Goal: Task Accomplishment & Management: Use online tool/utility

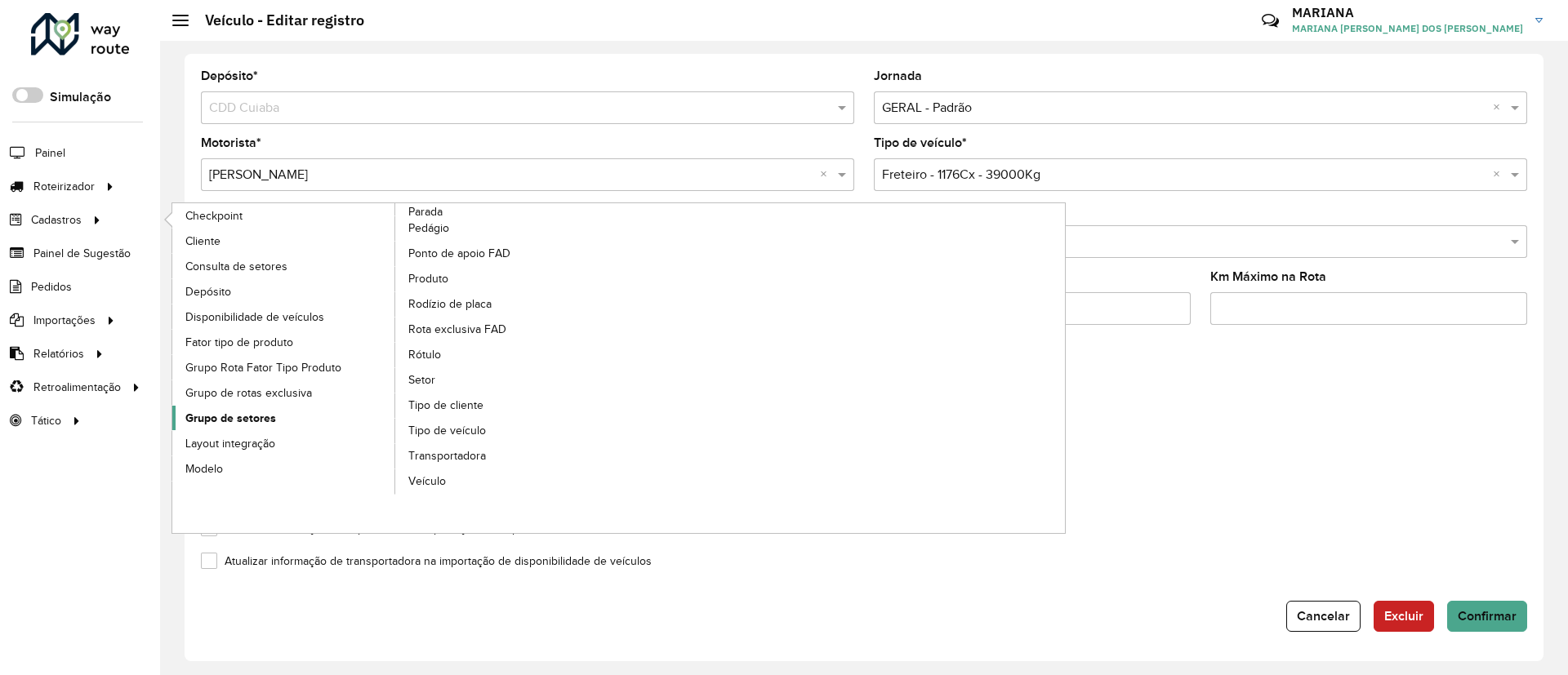
click at [231, 410] on span "Grupo de setores" at bounding box center [230, 418] width 91 height 17
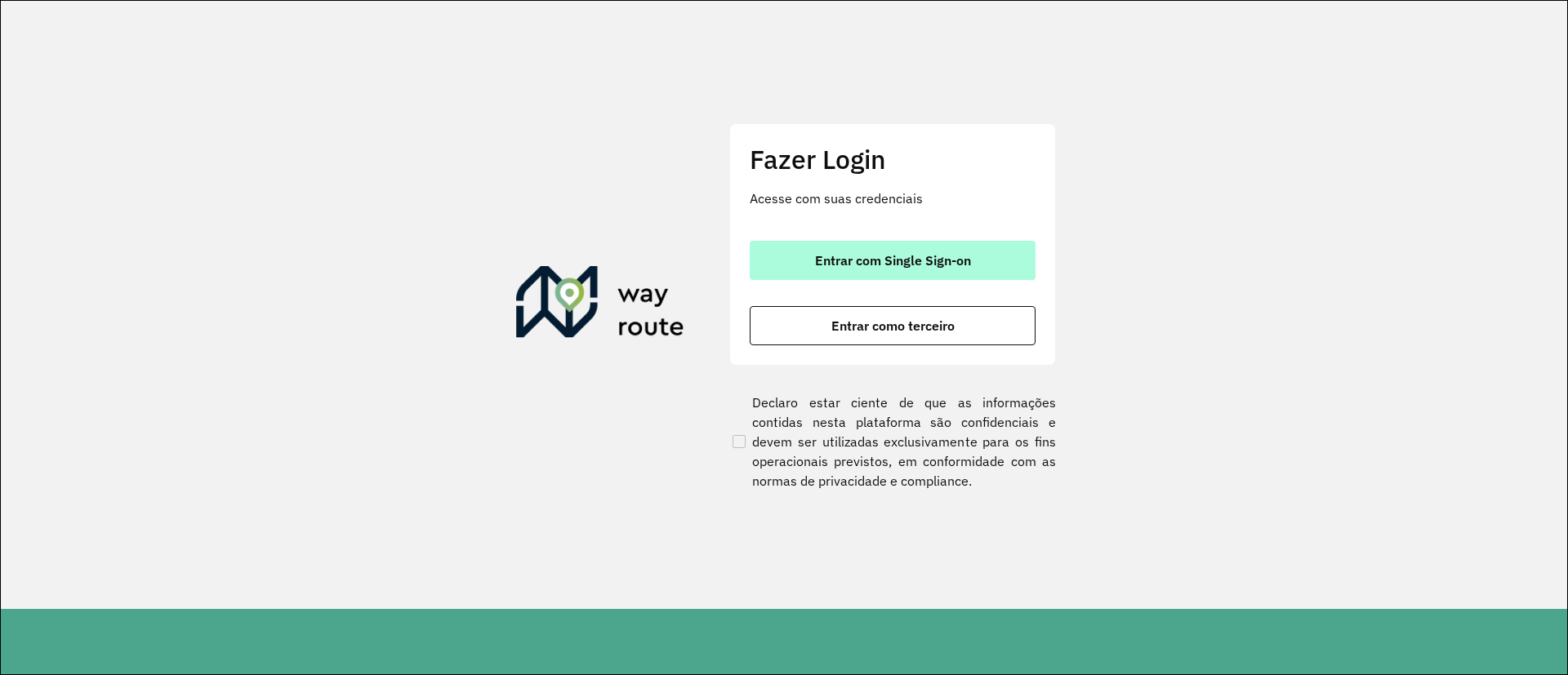
click at [788, 268] on button "Entrar com Single Sign-on" at bounding box center [893, 260] width 286 height 39
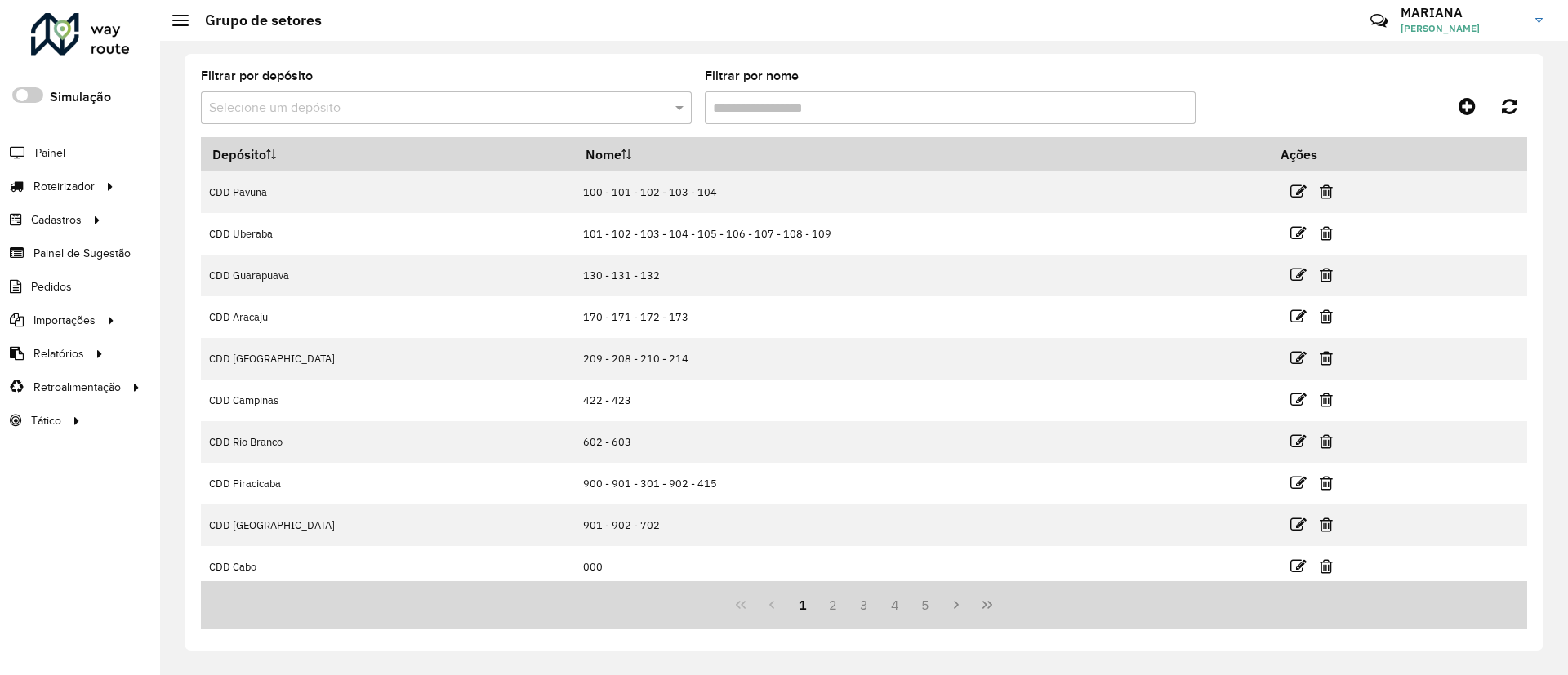
click at [436, 113] on input "text" at bounding box center [430, 109] width 442 height 20
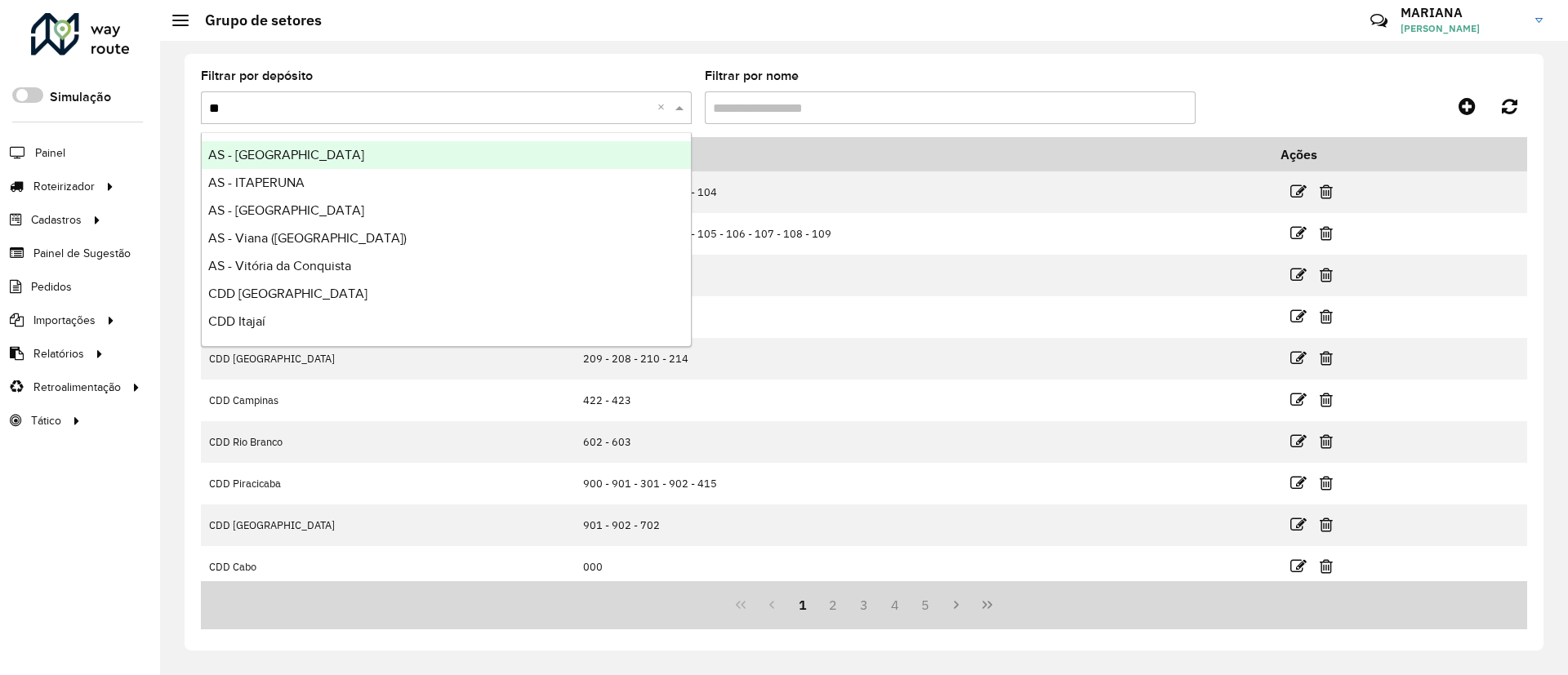
type input "***"
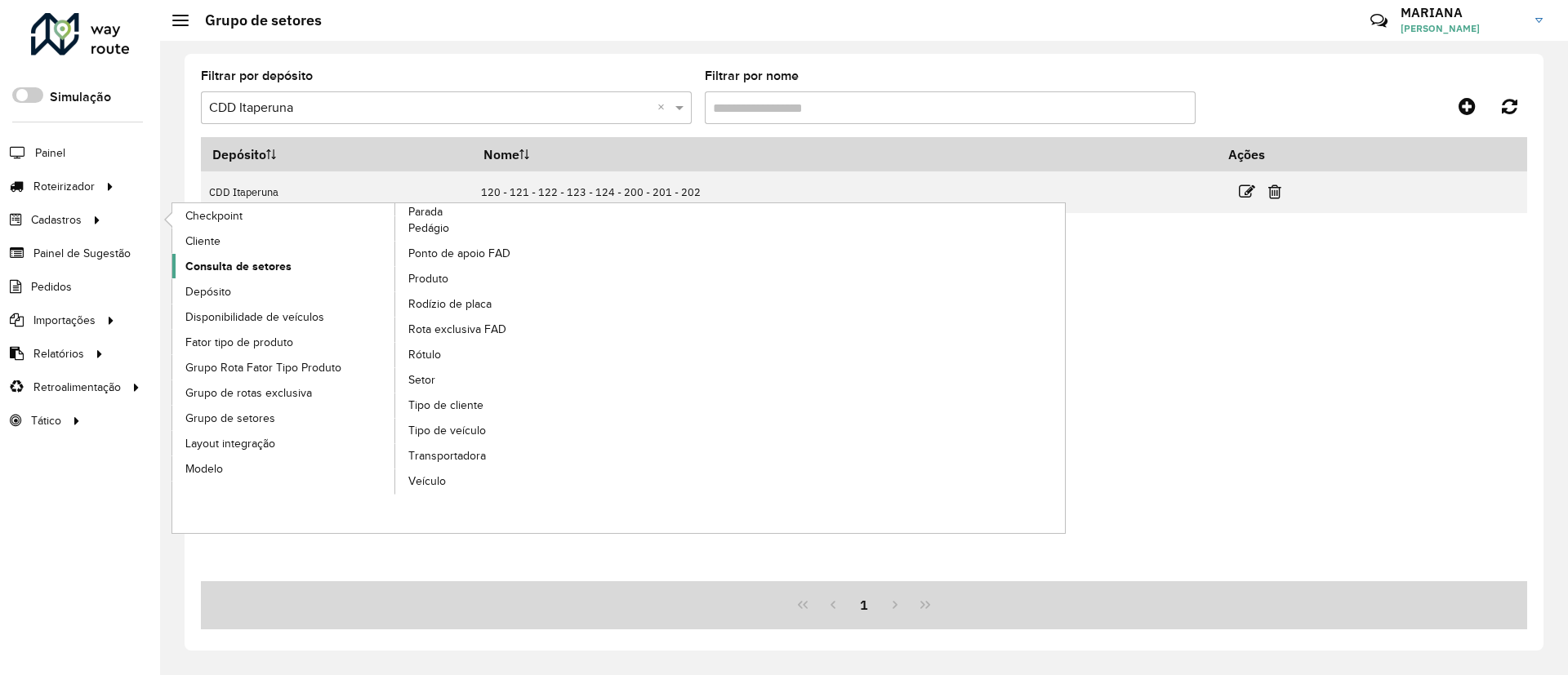
click at [275, 268] on span "Consulta de setores" at bounding box center [238, 266] width 106 height 17
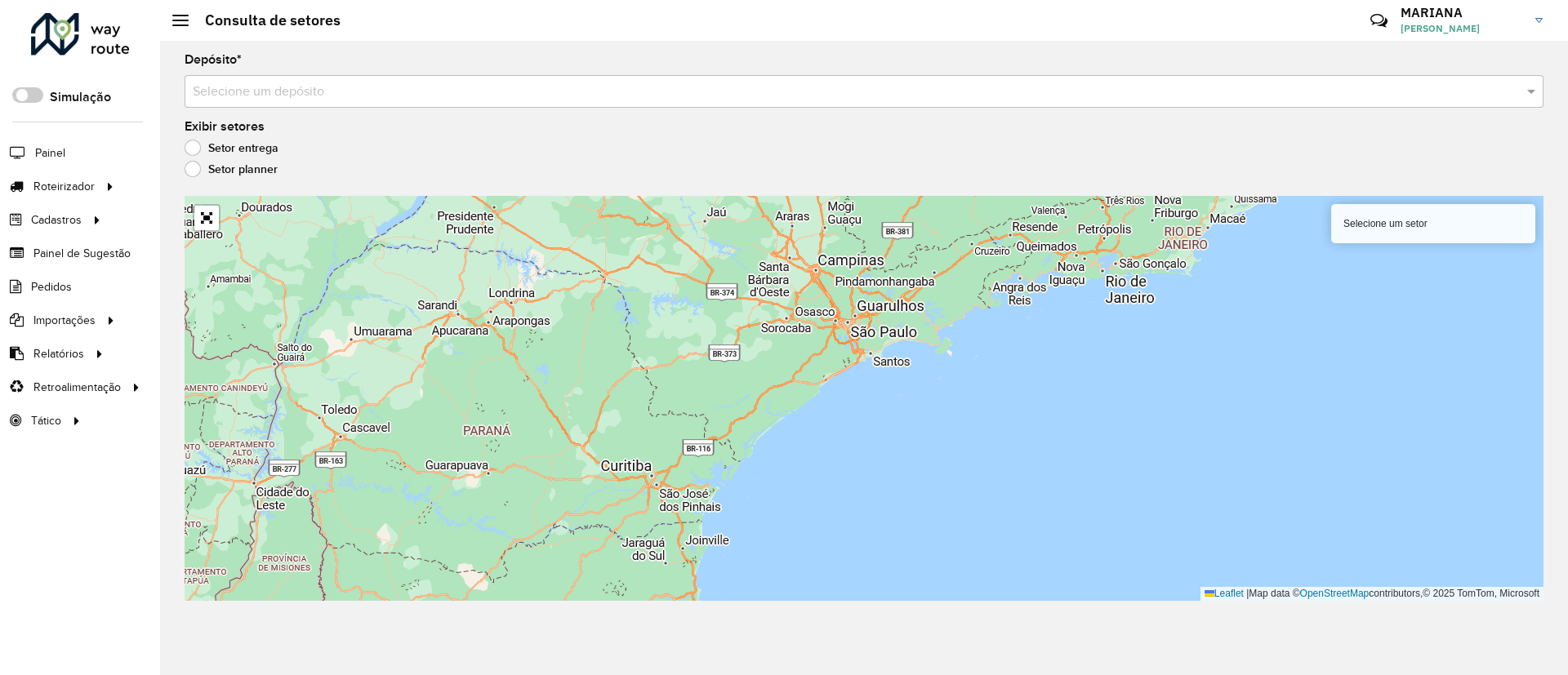
click at [469, 94] on input "text" at bounding box center [848, 92] width 1310 height 20
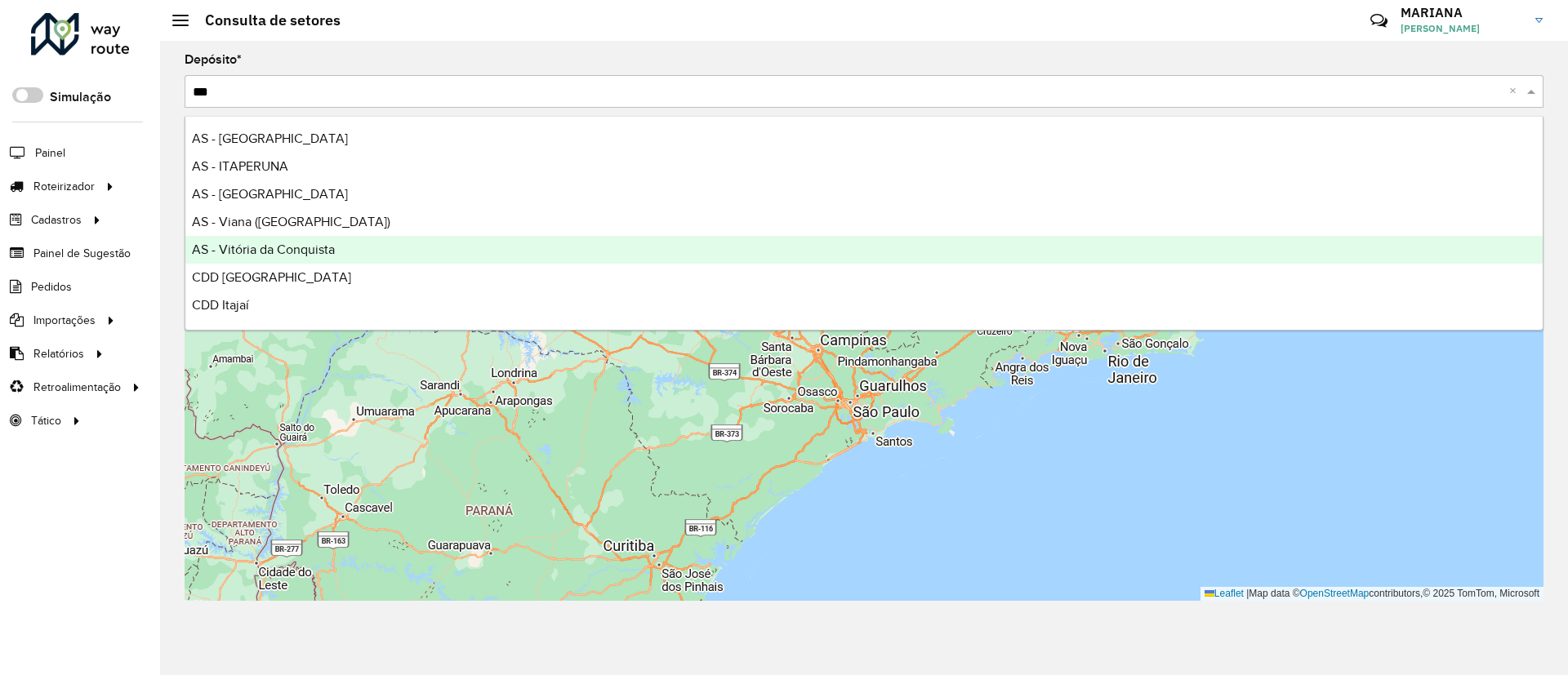
type input "****"
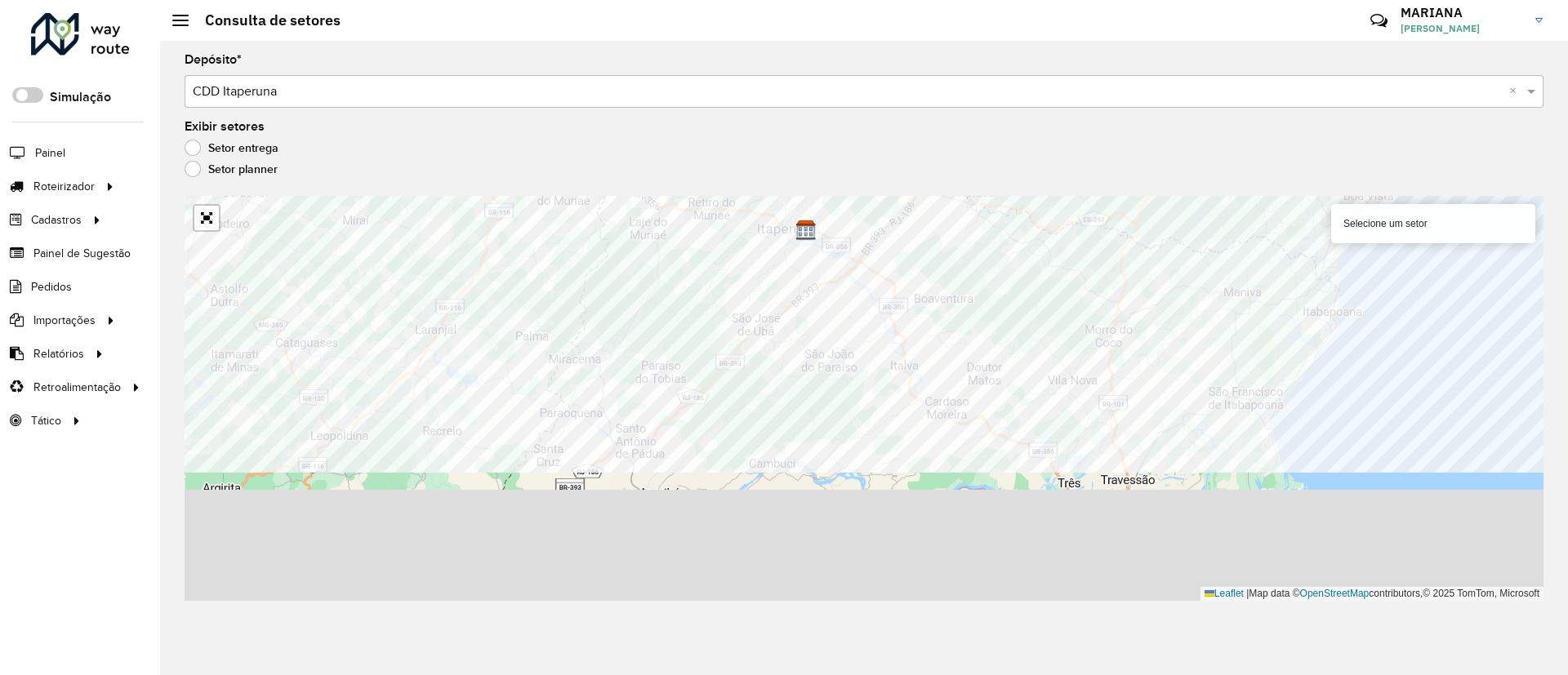
click at [344, 153] on formly-group "Depósito * Selecione um depósito × CDD Itaperuna × Exibir setores Setor entrega…" at bounding box center [864, 327] width 1359 height 547
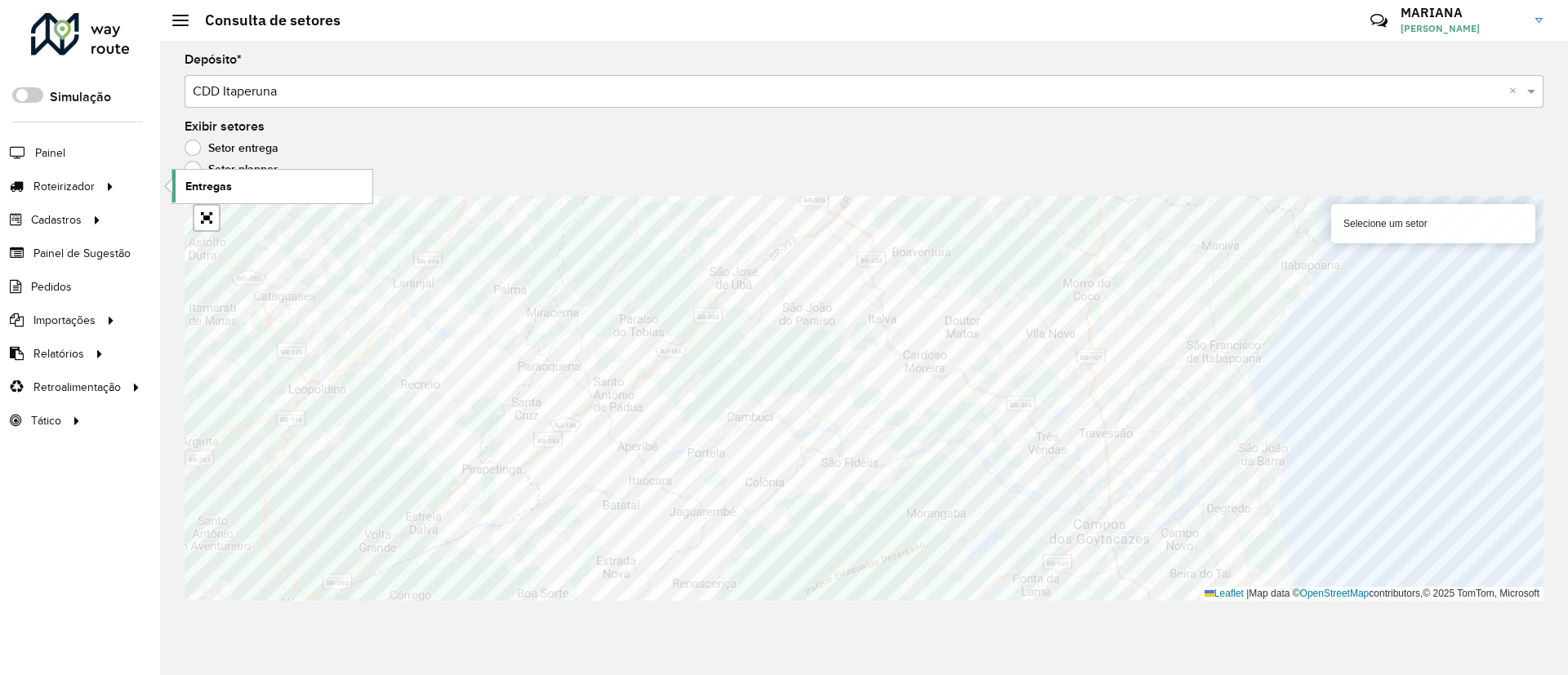
click at [247, 187] on link "Entregas" at bounding box center [272, 186] width 200 height 32
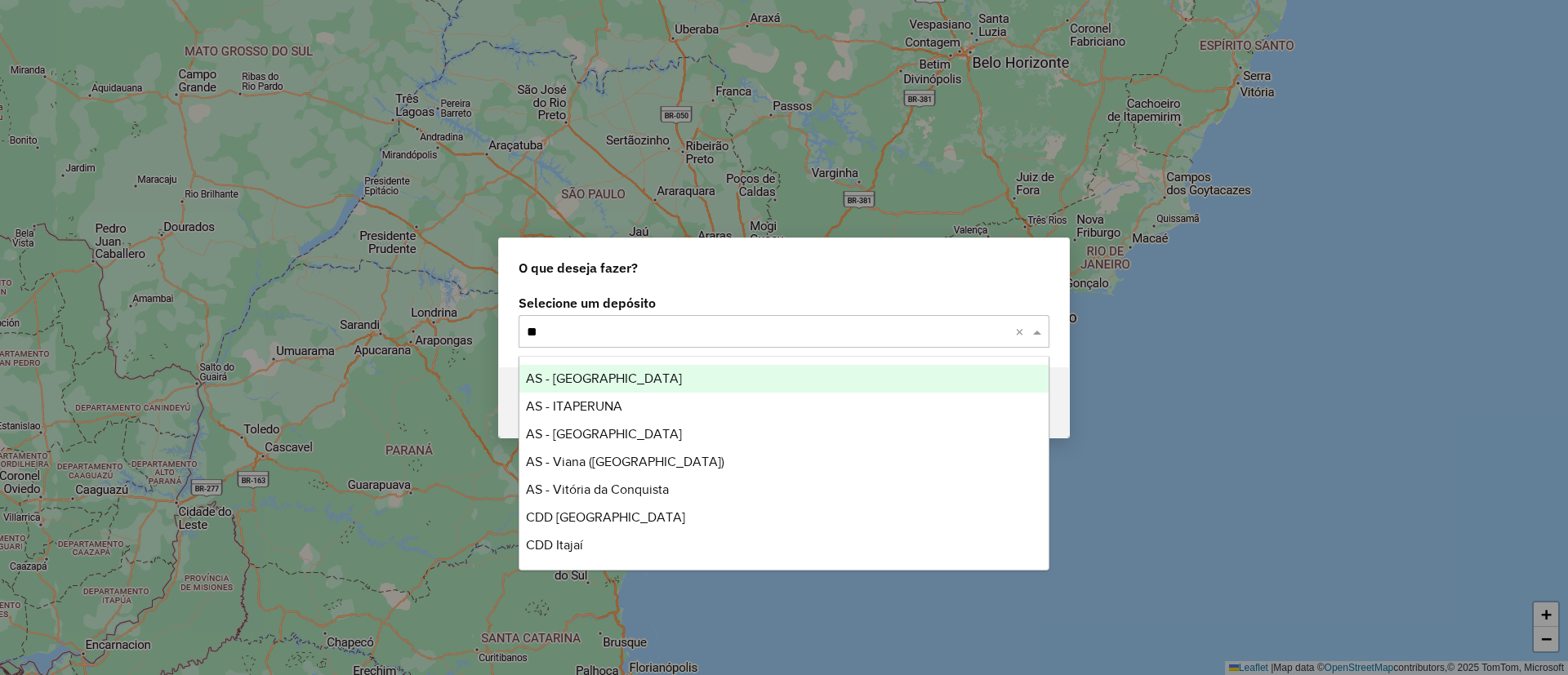
type input "***"
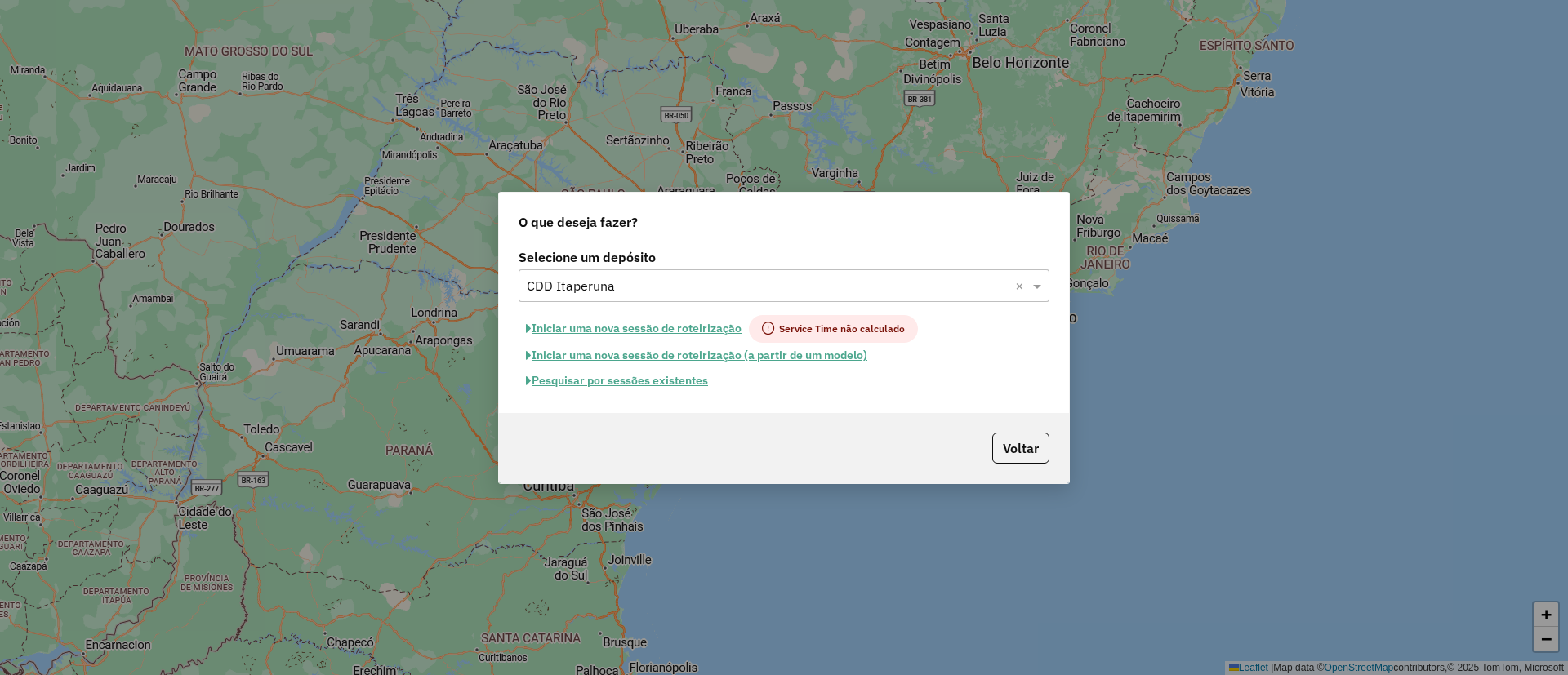
click at [624, 390] on button "Pesquisar por sessões existentes" at bounding box center [616, 381] width 197 height 25
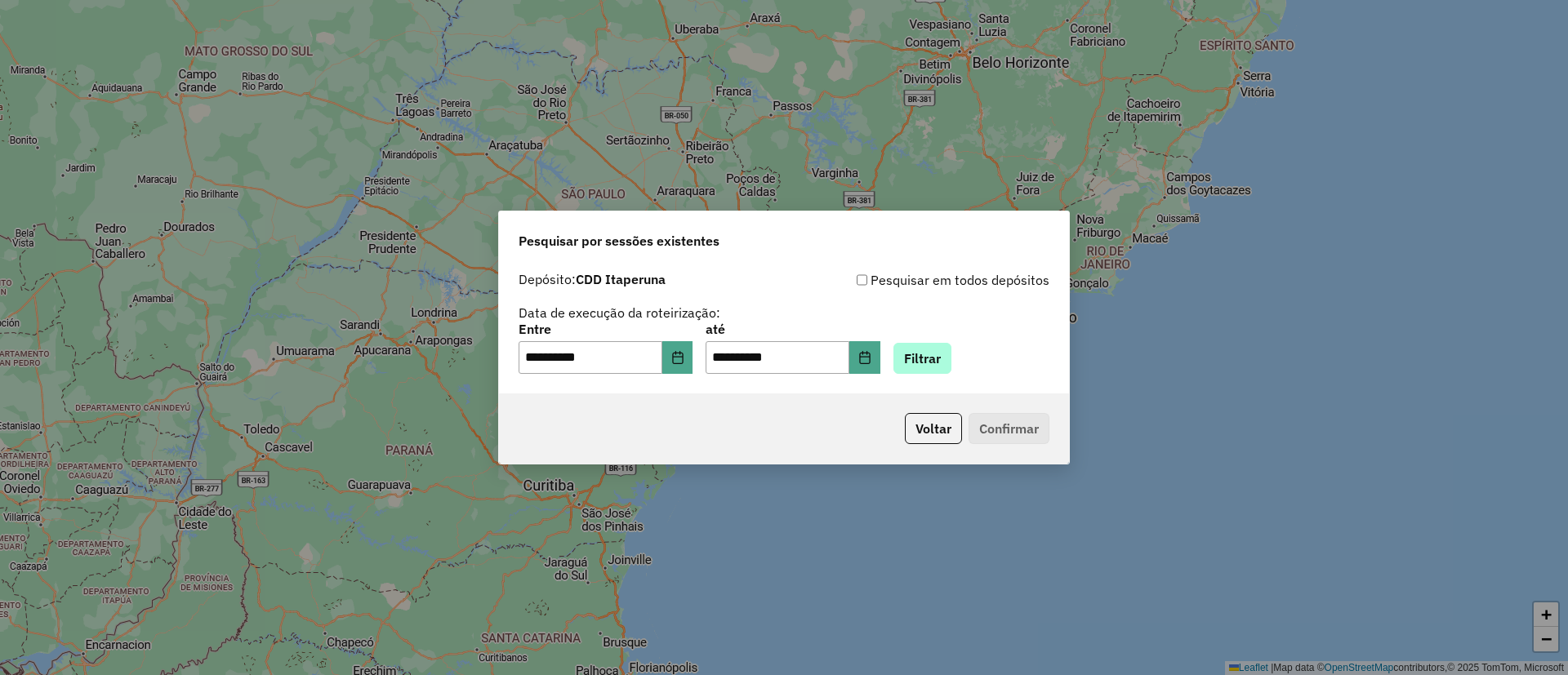
click at [966, 342] on div "**********" at bounding box center [783, 348] width 531 height 50
click at [943, 365] on button "Filtrar" at bounding box center [922, 358] width 58 height 31
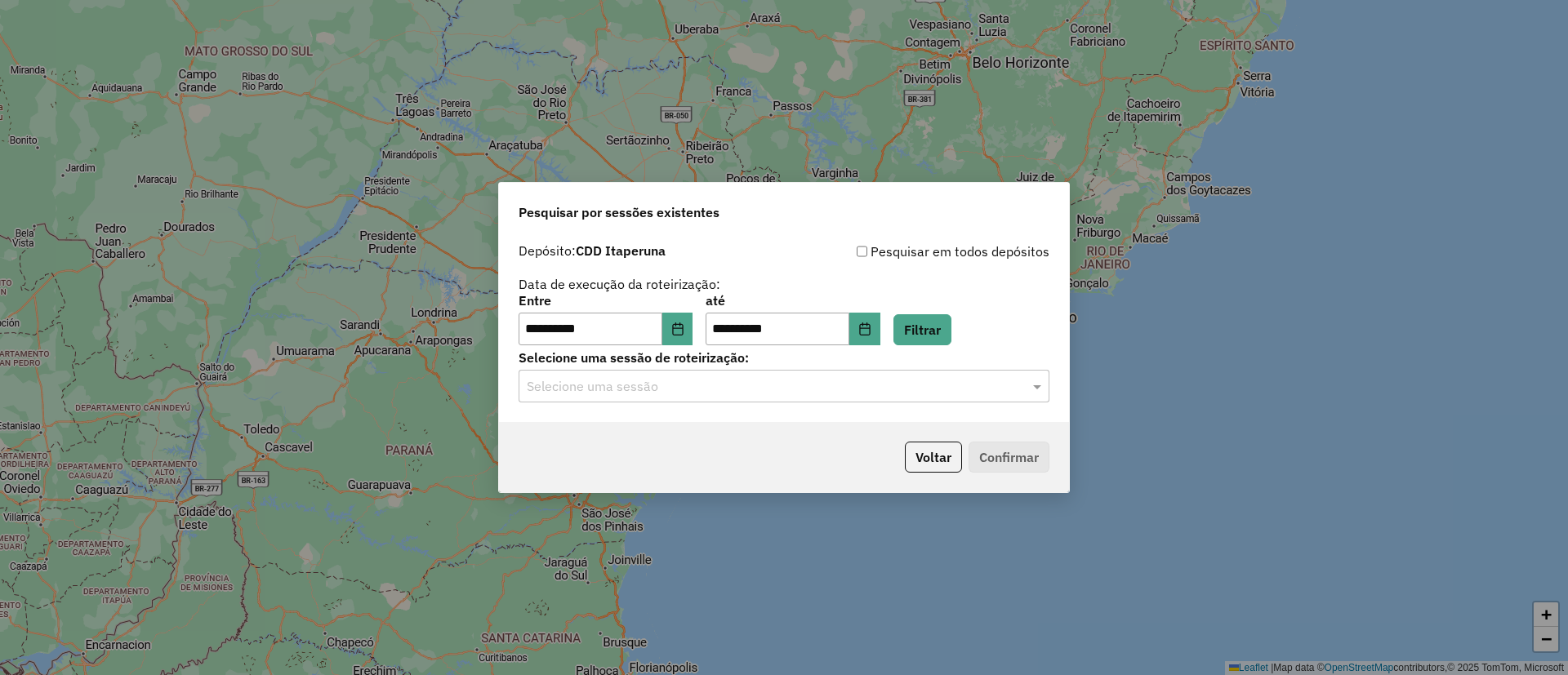
click at [655, 391] on input "text" at bounding box center [768, 387] width 482 height 20
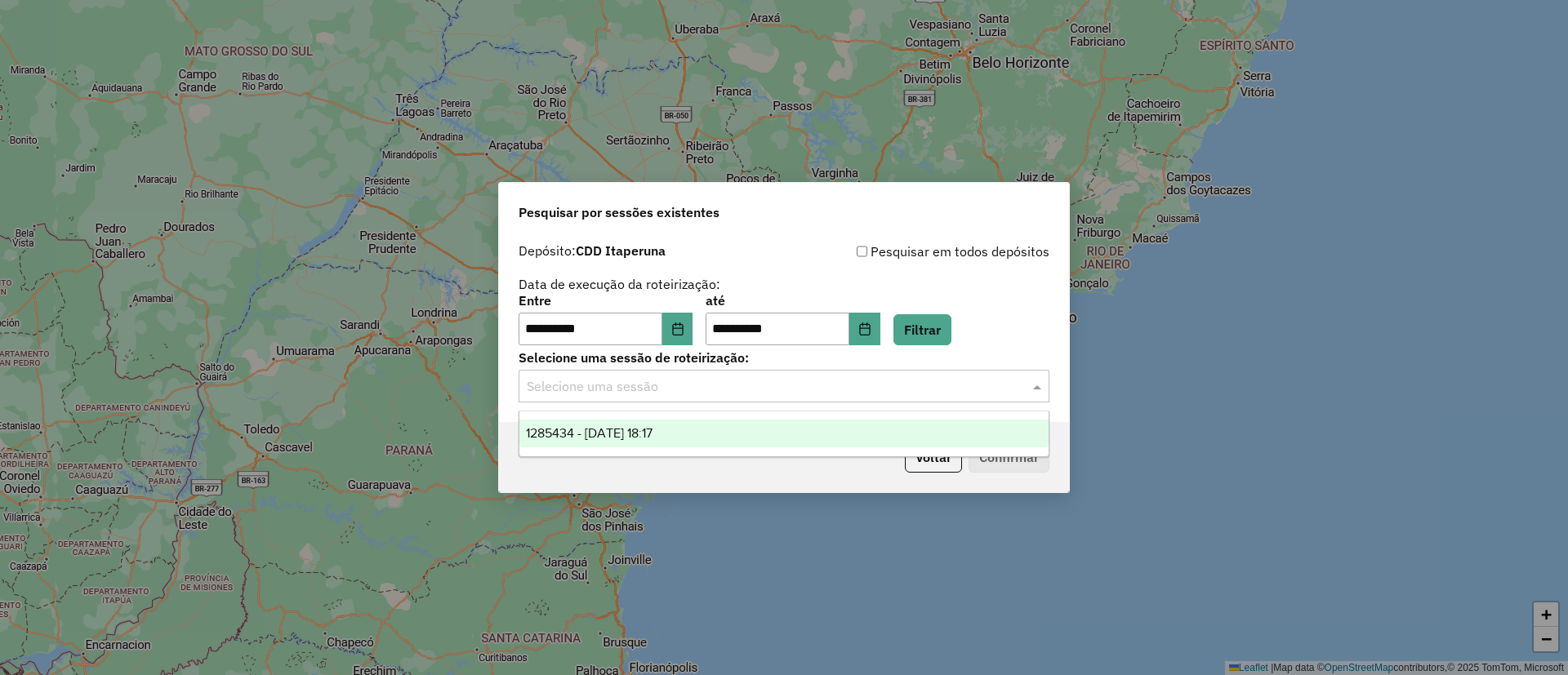
click at [651, 439] on span "1285434 - [DATE] 18:17" at bounding box center [589, 433] width 127 height 13
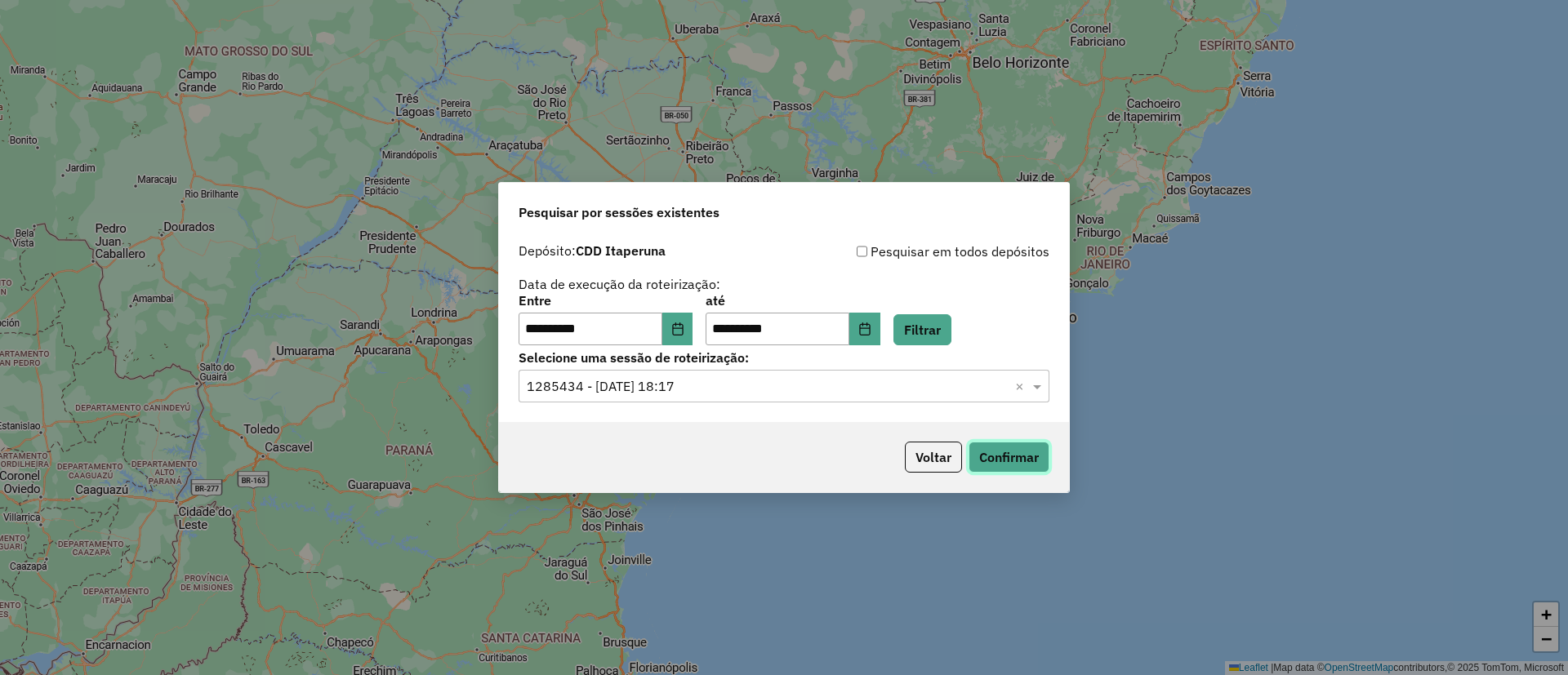
click at [1011, 462] on button "Confirmar" at bounding box center [1009, 457] width 81 height 31
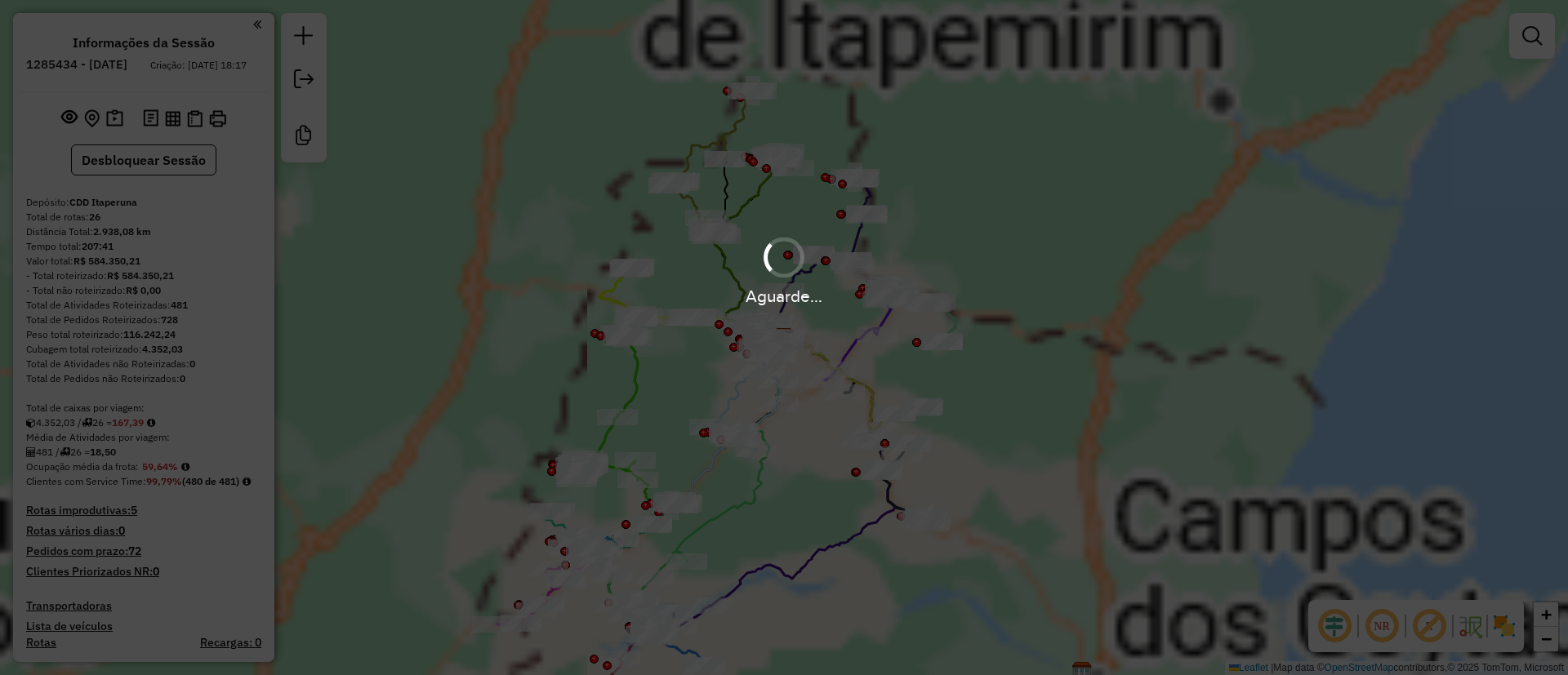
click at [1331, 633] on em at bounding box center [1335, 627] width 40 height 39
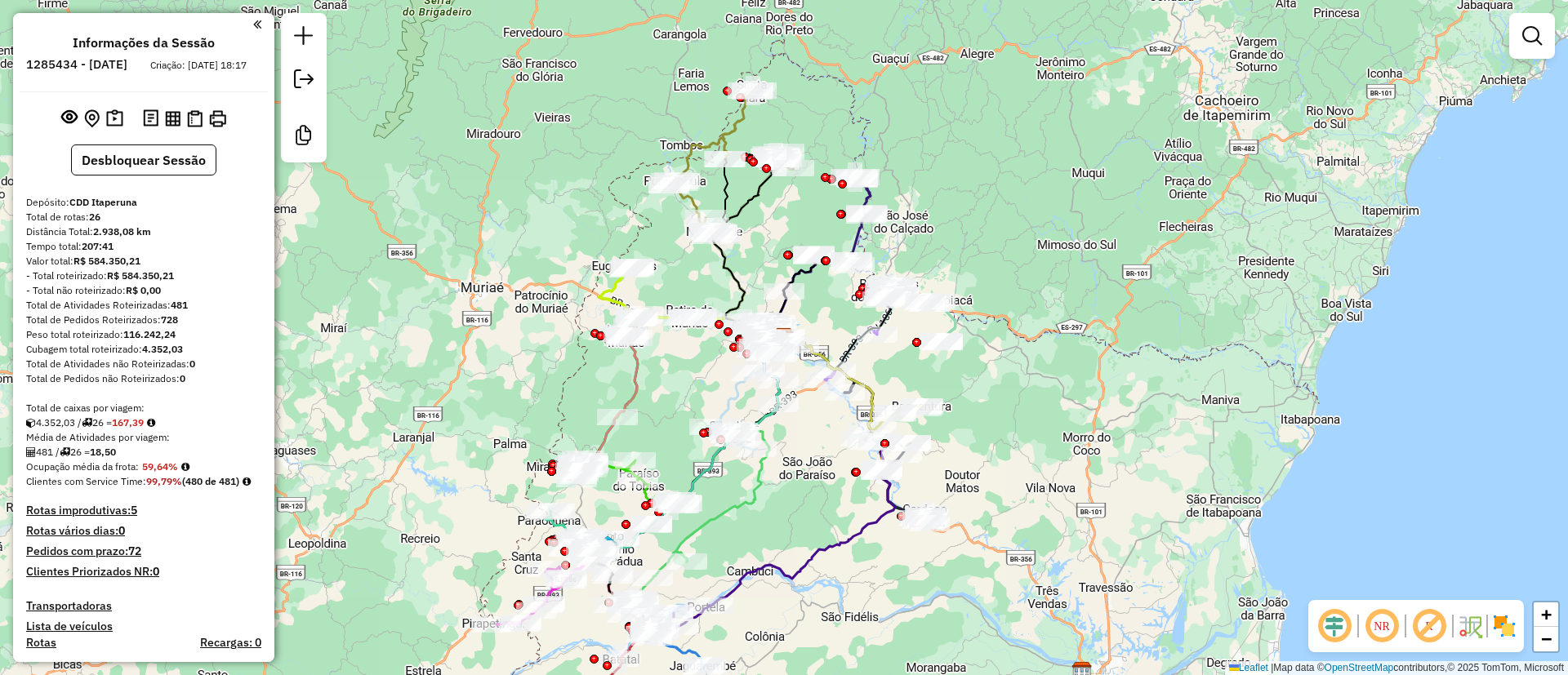
click at [1435, 620] on em at bounding box center [1430, 627] width 40 height 39
click at [0, 0] on div "Aguarde..." at bounding box center [0, 0] width 0 height 0
click at [1502, 618] on img at bounding box center [1504, 626] width 26 height 26
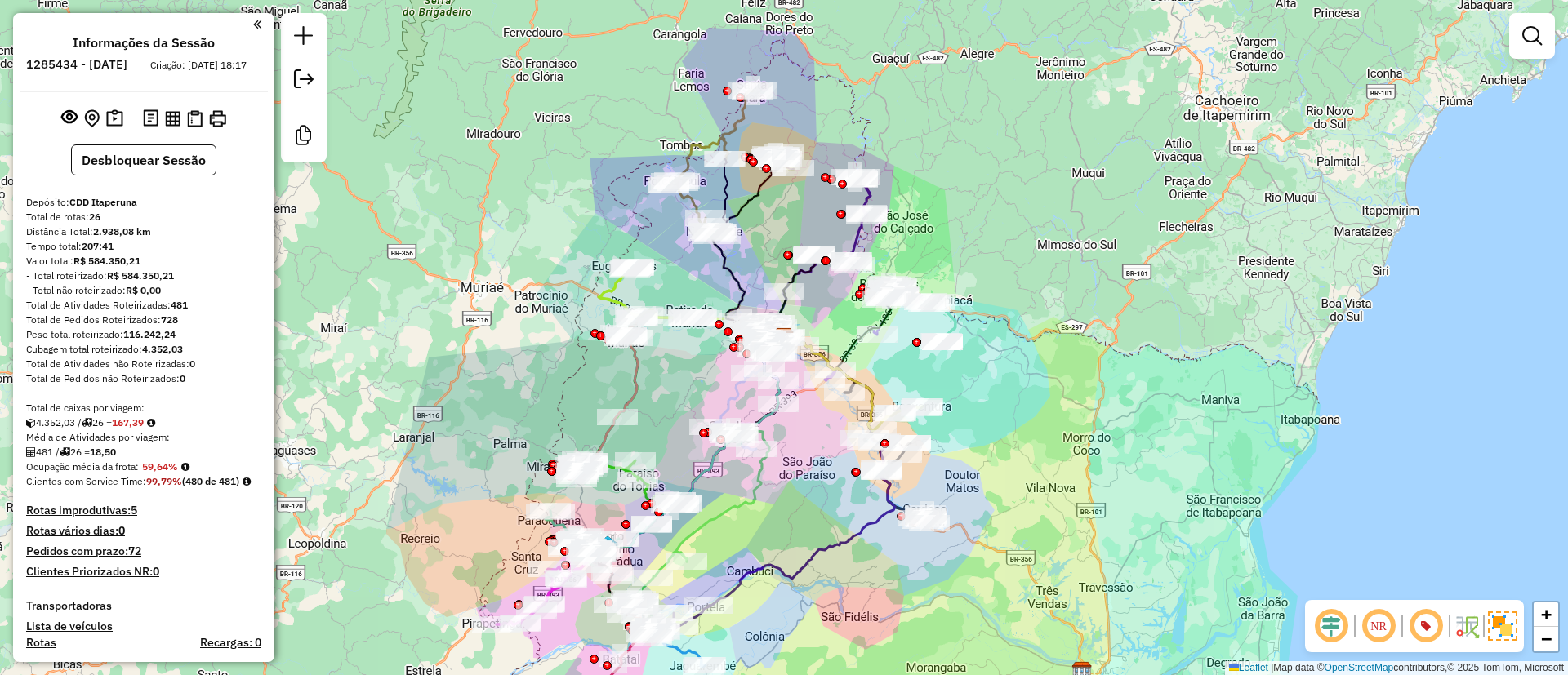
click at [1338, 621] on em at bounding box center [1332, 627] width 40 height 39
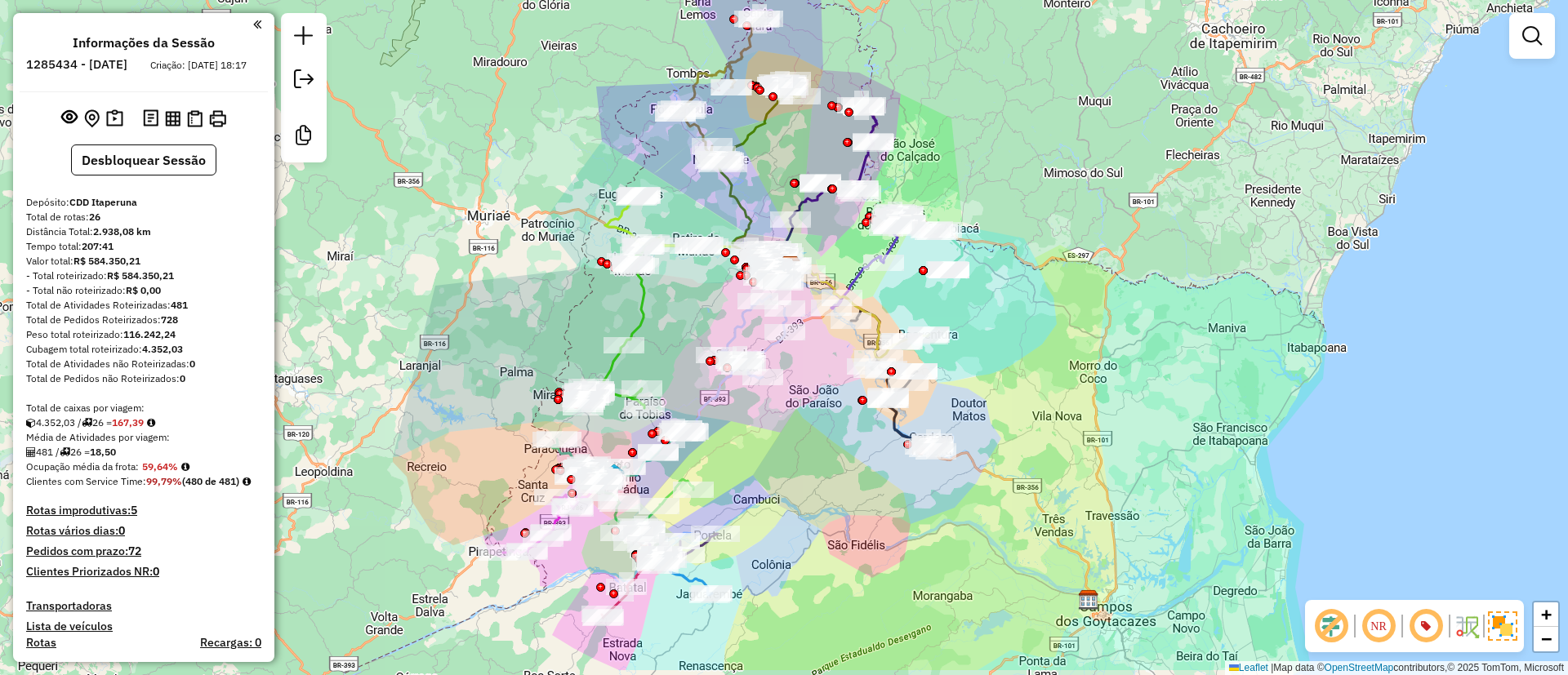
drag, startPoint x: 825, startPoint y: 609, endPoint x: 888, endPoint y: 407, distance: 211.6
click at [888, 407] on div "Janela de atendimento Grade de atendimento Capacidade Transportadoras Veículos …" at bounding box center [784, 338] width 1568 height 675
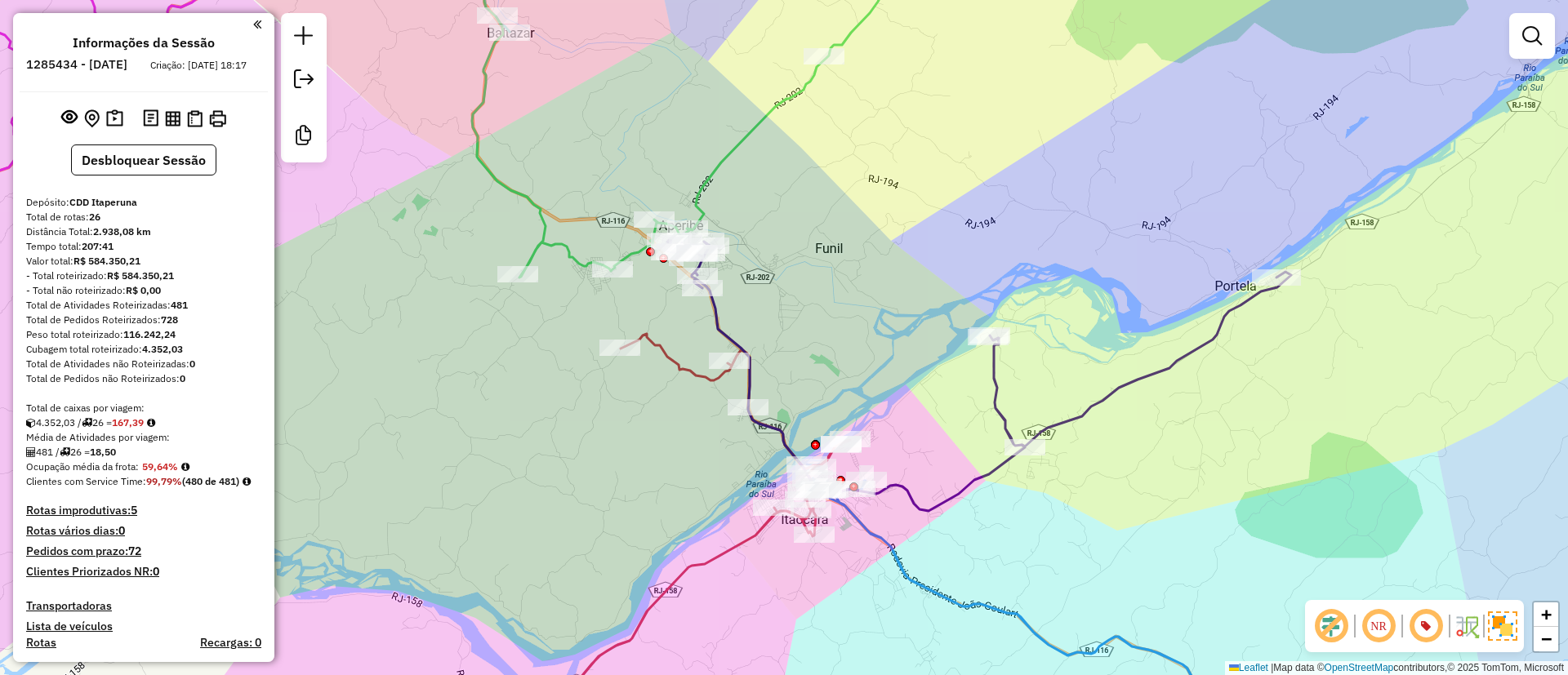
click at [1006, 429] on icon at bounding box center [979, 375] width 624 height 271
select select "**********"
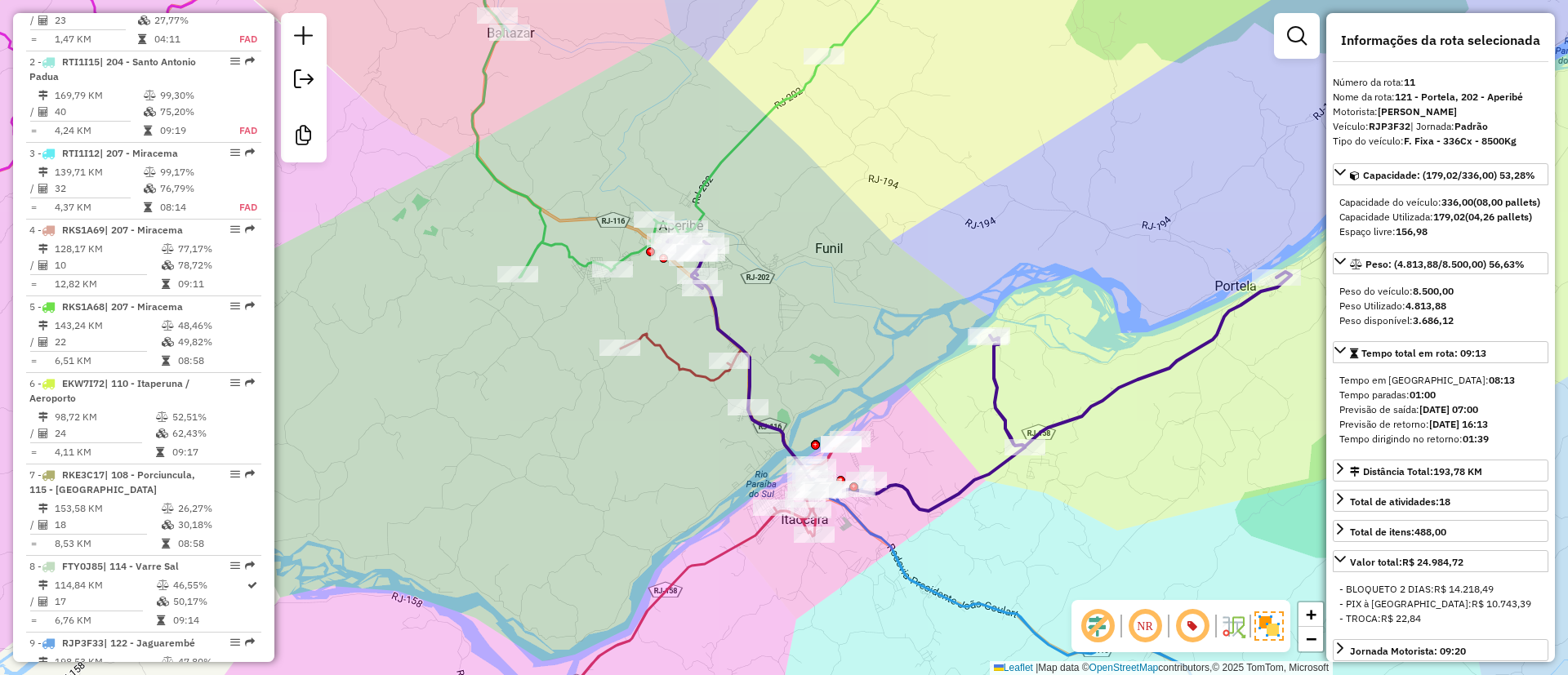
scroll to position [1574, 0]
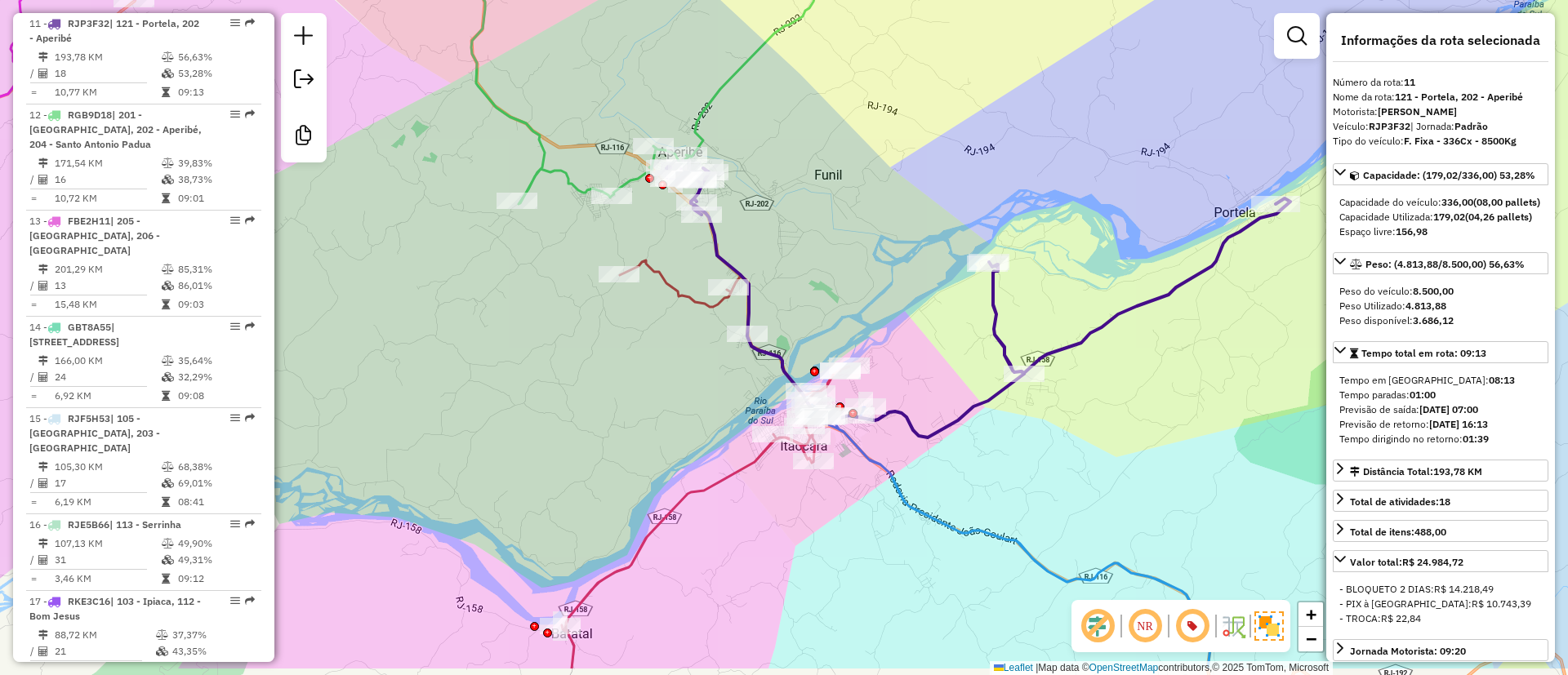
drag, startPoint x: 927, startPoint y: 421, endPoint x: 925, endPoint y: 343, distance: 78.0
click at [925, 343] on div "Janela de atendimento Grade de atendimento Capacidade Transportadoras Veículos …" at bounding box center [784, 338] width 1568 height 675
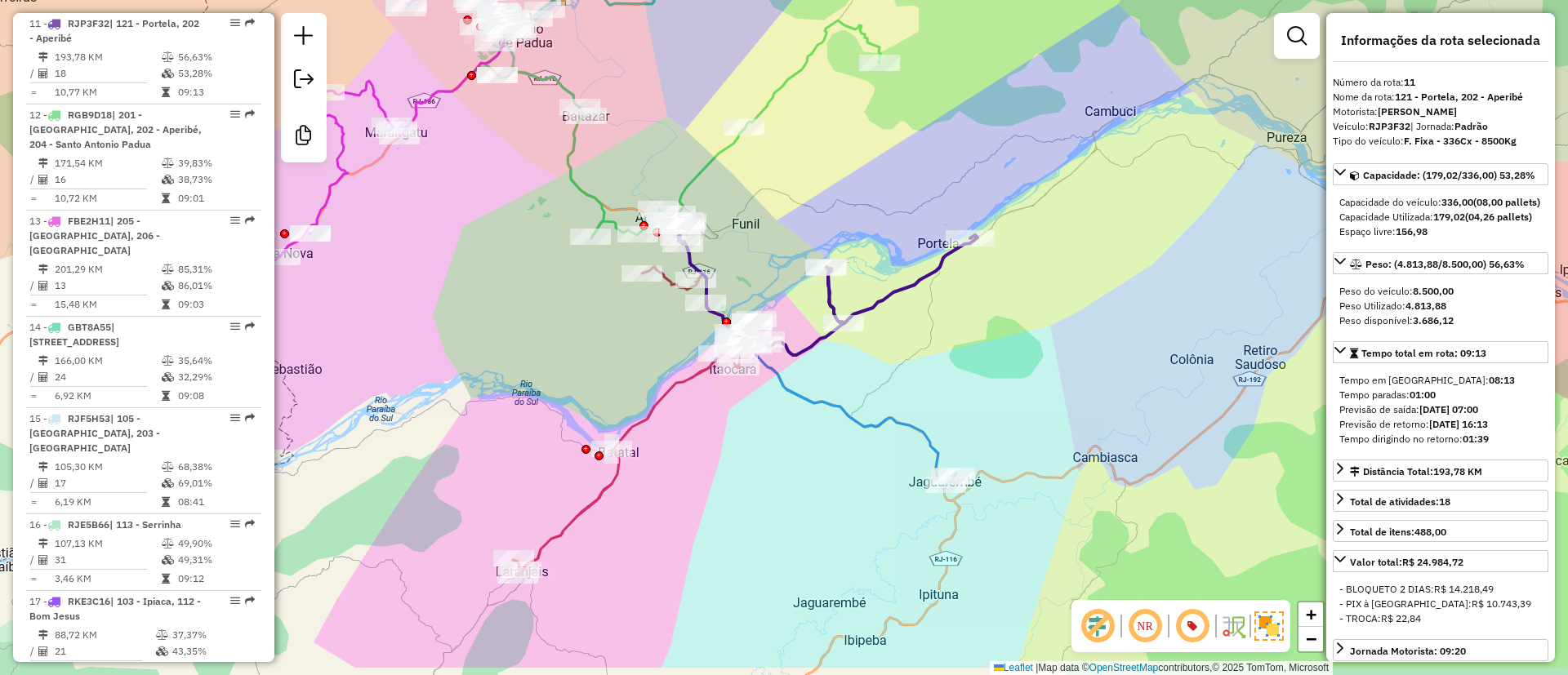
drag, startPoint x: 1094, startPoint y: 481, endPoint x: 981, endPoint y: 407, distance: 135.1
click at [981, 407] on div "Janela de atendimento Grade de atendimento Capacidade Transportadoras Veículos …" at bounding box center [784, 338] width 1568 height 675
click at [646, 416] on icon at bounding box center [634, 421] width 243 height 309
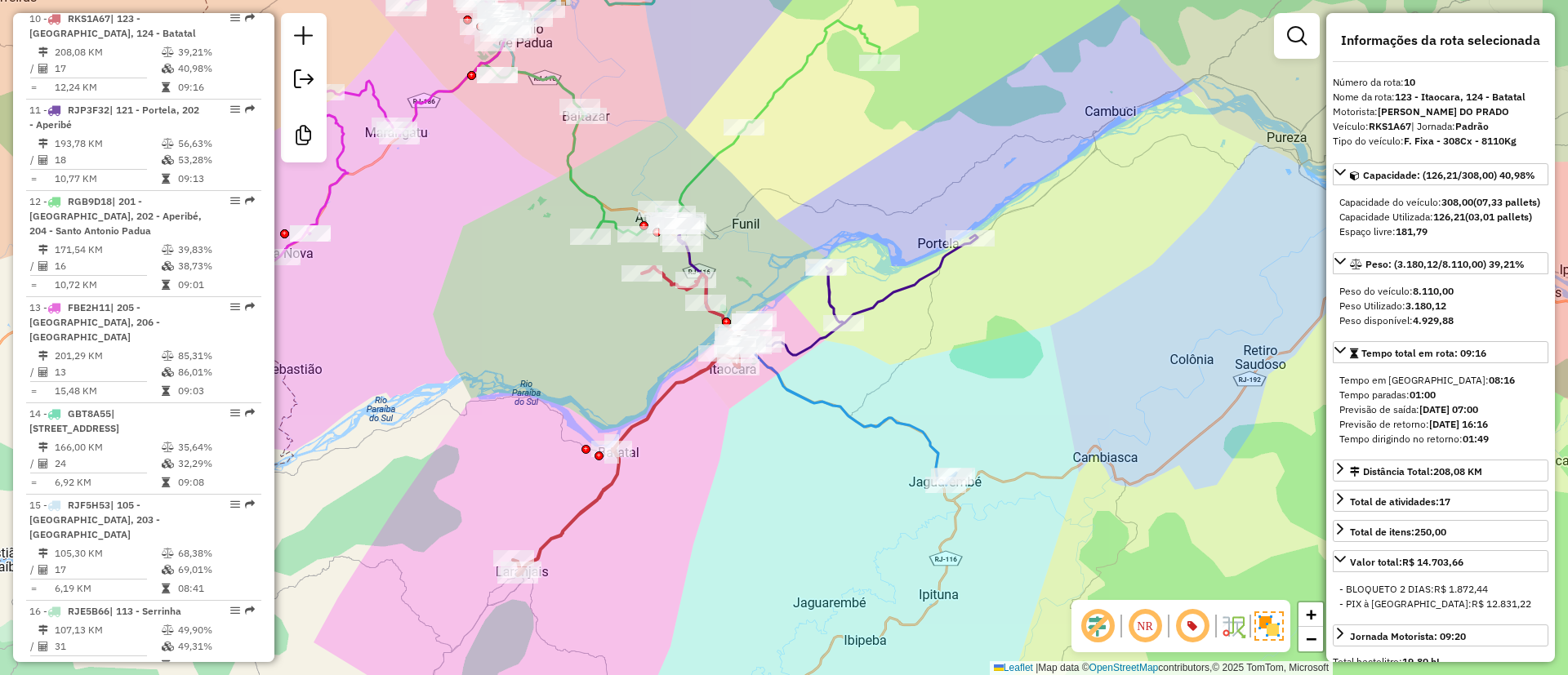
scroll to position [1483, 0]
click at [664, 390] on icon at bounding box center [634, 421] width 243 height 309
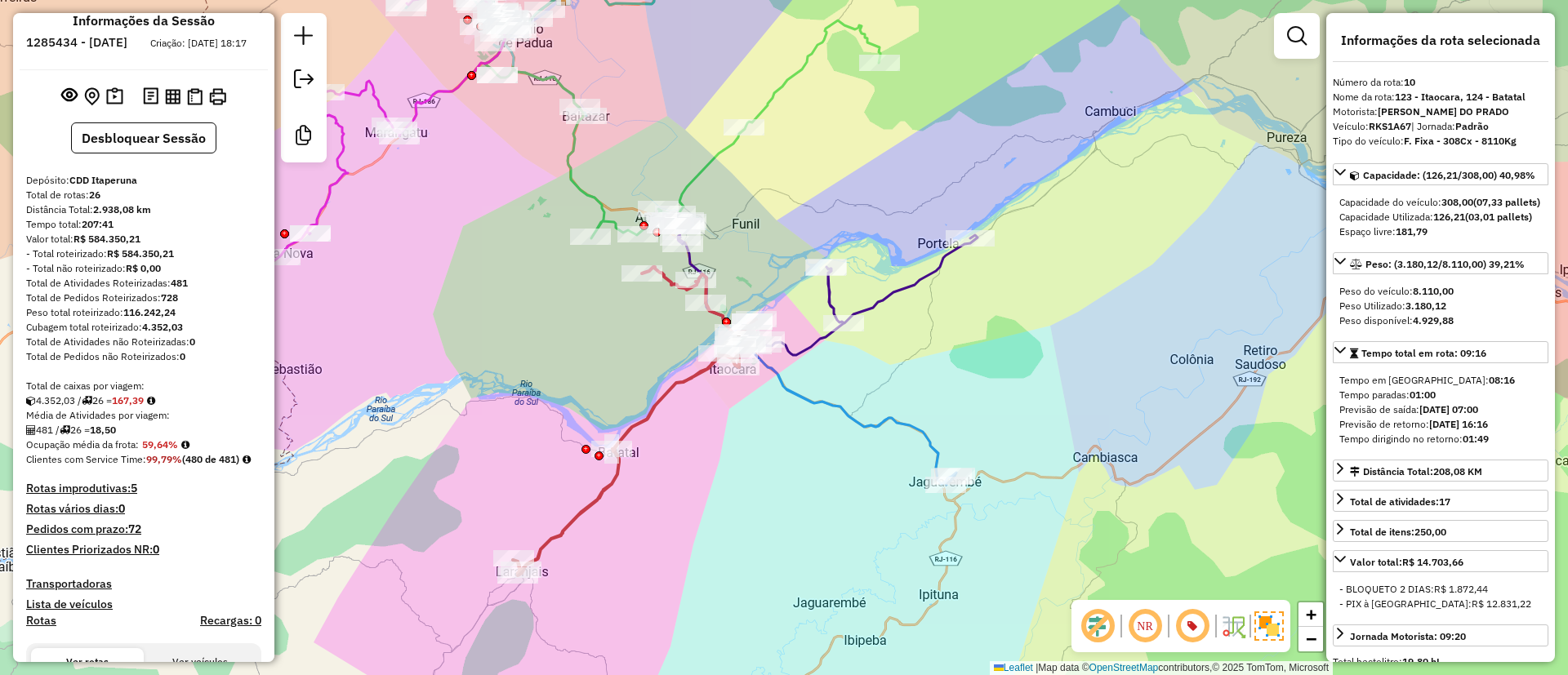
scroll to position [0, 0]
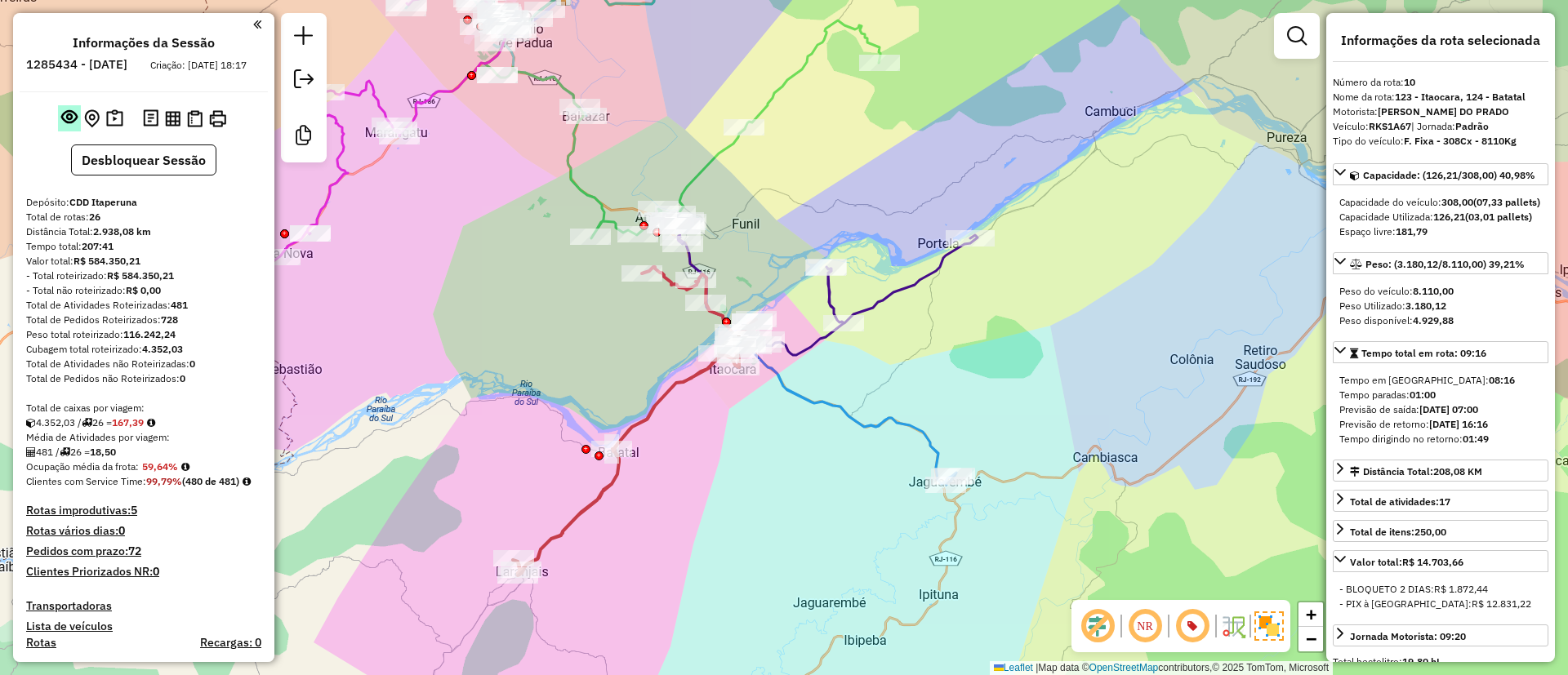
click at [58, 131] on button at bounding box center [69, 118] width 22 height 26
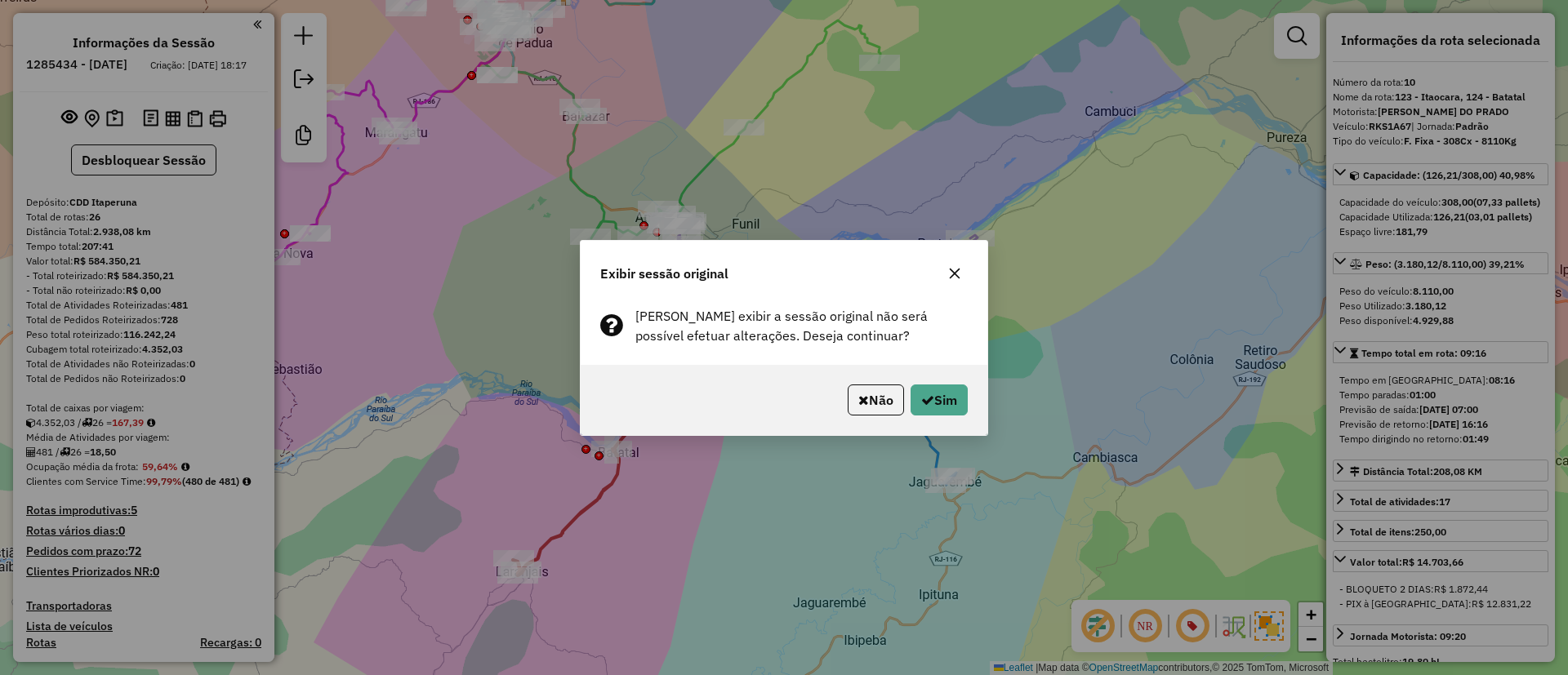
click at [950, 269] on icon "button" at bounding box center [955, 273] width 13 height 13
